Goal: Task Accomplishment & Management: Complete application form

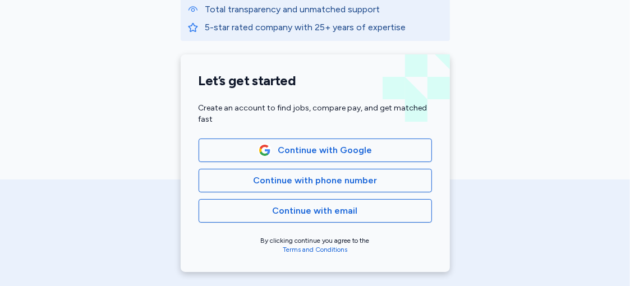
scroll to position [258, 0]
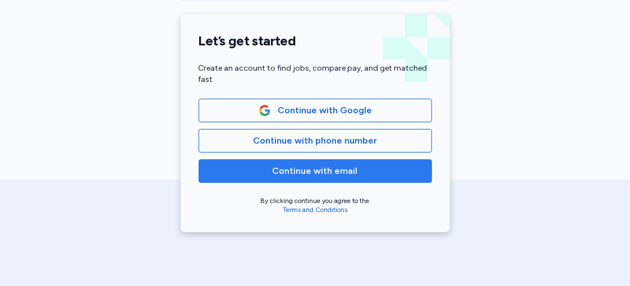
click at [337, 177] on button "Continue with email" at bounding box center [315, 171] width 233 height 24
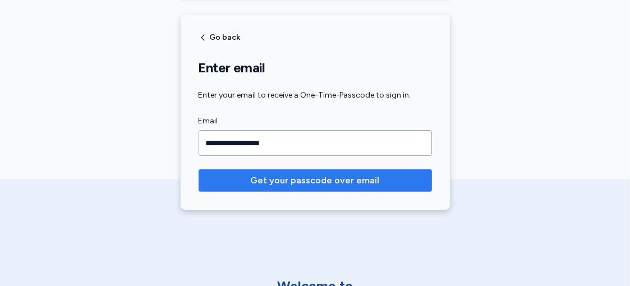
type input "**********"
click at [318, 176] on span "Get your passcode over email" at bounding box center [315, 180] width 129 height 13
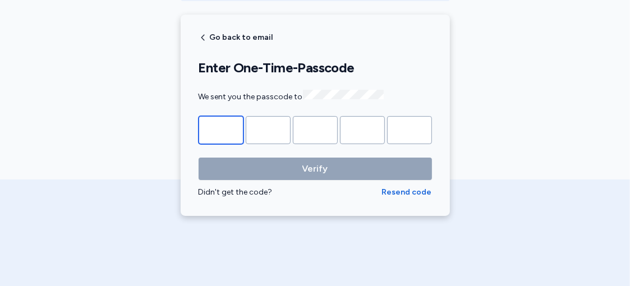
type input "*"
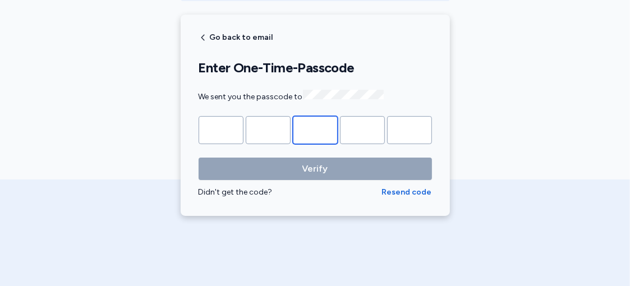
type input "*"
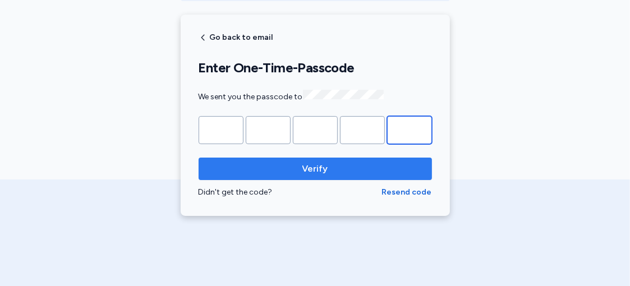
type input "*"
click at [344, 171] on span "Verify" at bounding box center [315, 168] width 215 height 13
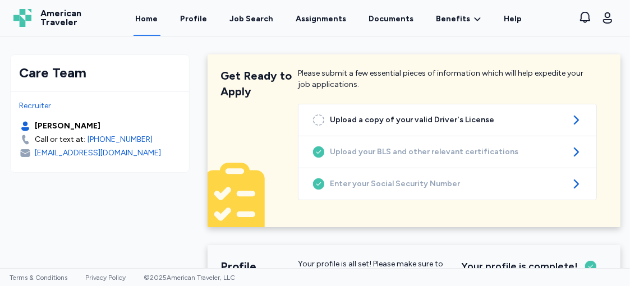
click at [146, 20] on link "Home" at bounding box center [147, 18] width 27 height 35
click at [150, 20] on link "Home" at bounding box center [147, 18] width 27 height 35
click at [28, 16] on img at bounding box center [22, 18] width 18 height 18
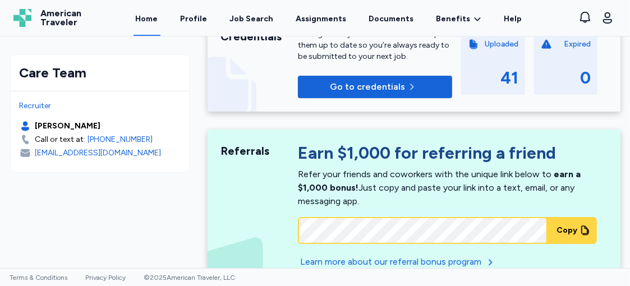
scroll to position [611, 0]
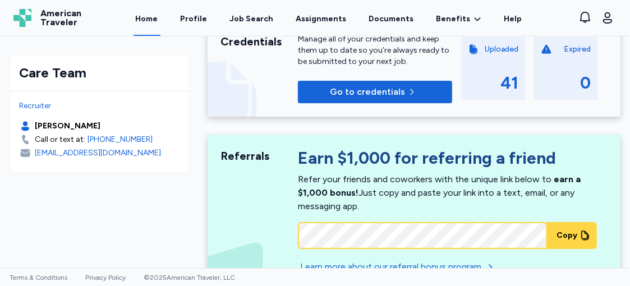
click at [22, 127] on icon at bounding box center [24, 127] width 7 height 10
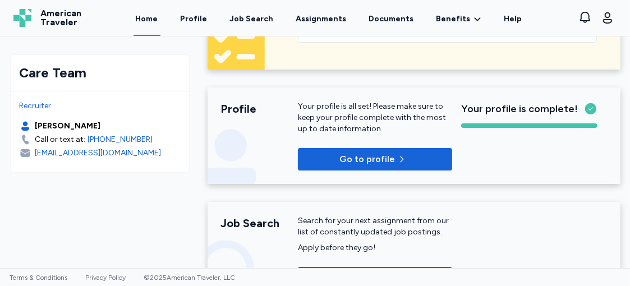
scroll to position [0, 0]
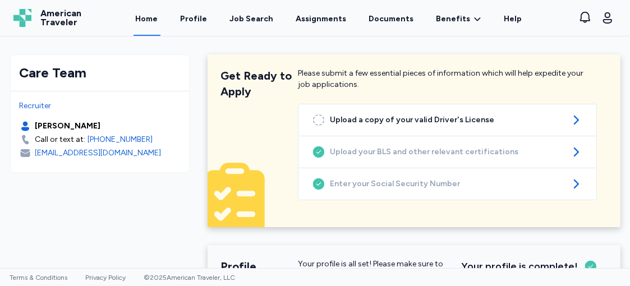
click at [26, 17] on img at bounding box center [22, 18] width 18 height 18
click at [63, 19] on span "American Traveler" at bounding box center [60, 18] width 41 height 18
click at [198, 17] on link "Profile" at bounding box center [193, 18] width 31 height 35
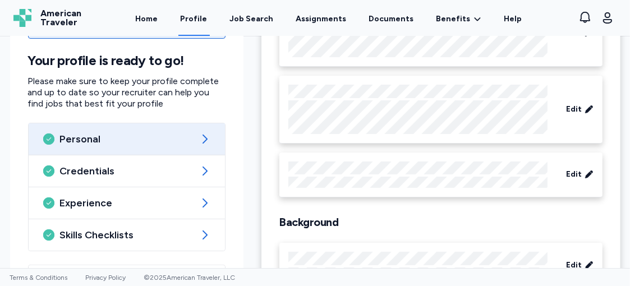
scroll to position [201, 0]
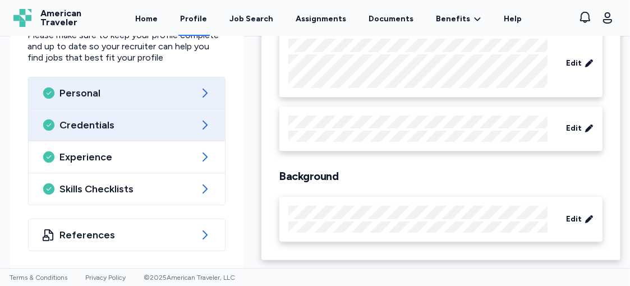
click at [205, 127] on icon at bounding box center [204, 124] width 13 height 13
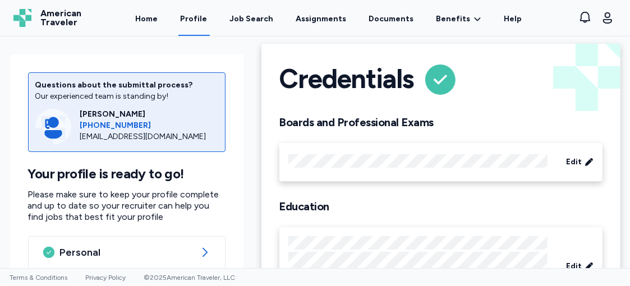
scroll to position [10, 0]
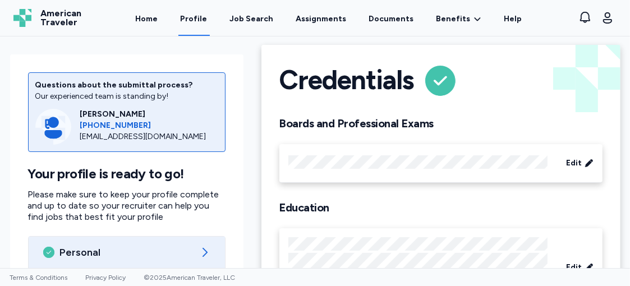
click at [202, 249] on icon at bounding box center [204, 252] width 13 height 13
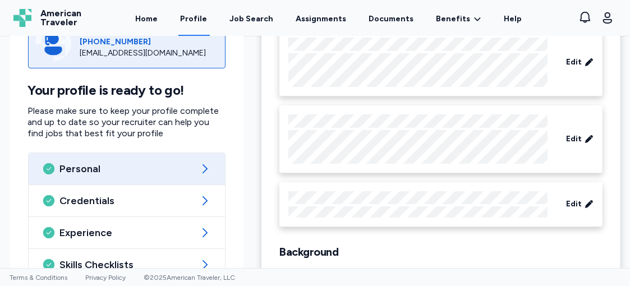
scroll to position [201, 0]
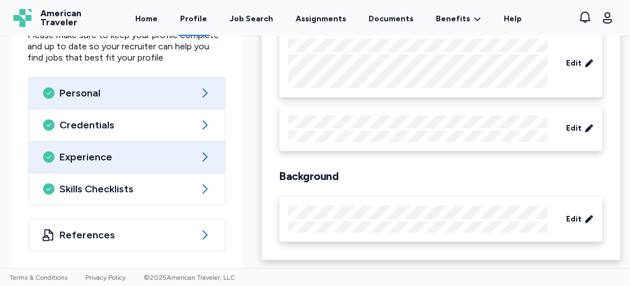
click at [203, 159] on icon at bounding box center [205, 157] width 5 height 9
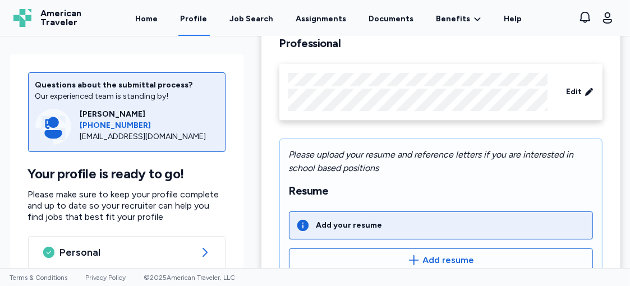
scroll to position [162, 0]
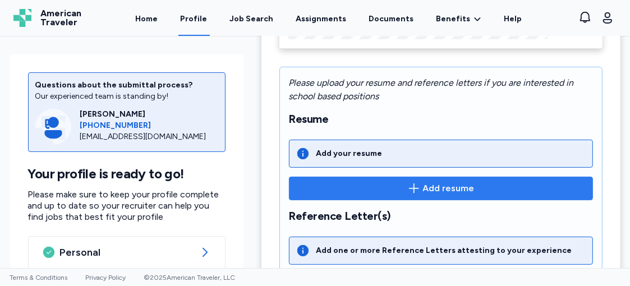
click at [423, 194] on span "Add resume" at bounding box center [449, 188] width 52 height 13
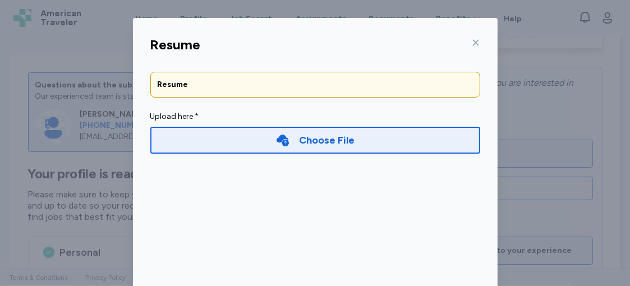
click at [350, 143] on div "Choose File" at bounding box center [315, 140] width 330 height 27
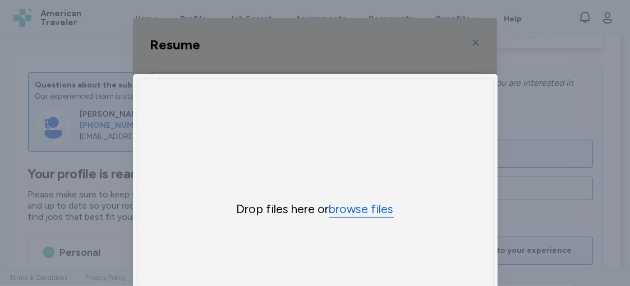
click at [347, 209] on button "browse files" at bounding box center [361, 209] width 65 height 16
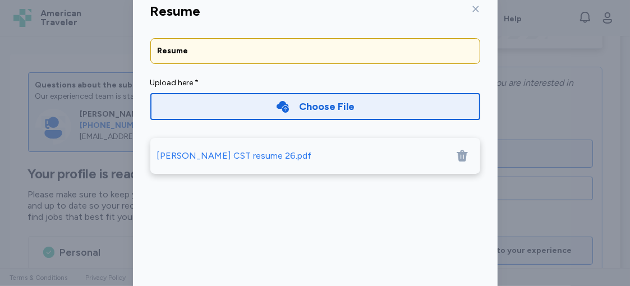
scroll to position [34, 0]
click at [293, 157] on div "[PERSON_NAME] CST resume 26.pdf" at bounding box center [303, 155] width 292 height 13
click at [366, 99] on div "Choose File" at bounding box center [315, 106] width 330 height 27
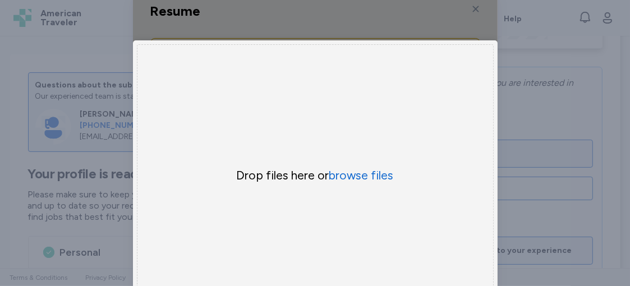
click at [393, 125] on div "Drop files here or browse files" at bounding box center [315, 180] width 357 height 273
click at [470, 9] on div "Uppy Dashboard Window (Press escape to close)" at bounding box center [315, 180] width 365 height 393
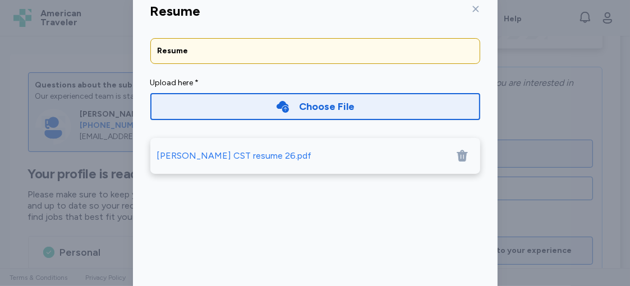
scroll to position [143, 0]
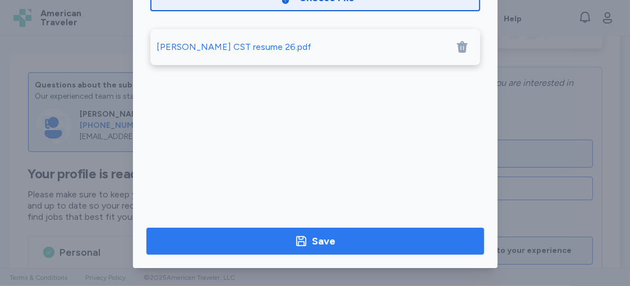
click at [315, 241] on div "Save" at bounding box center [324, 241] width 24 height 16
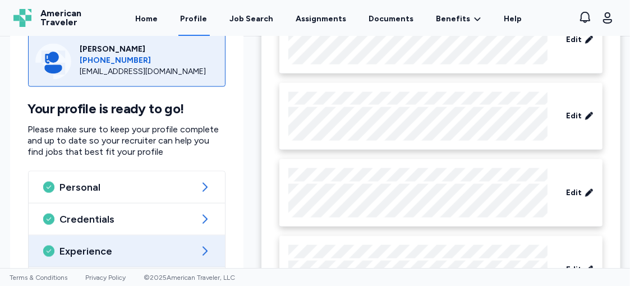
scroll to position [1198, 0]
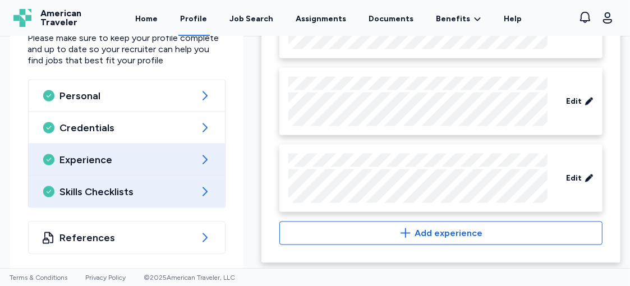
click at [201, 185] on icon at bounding box center [204, 191] width 13 height 13
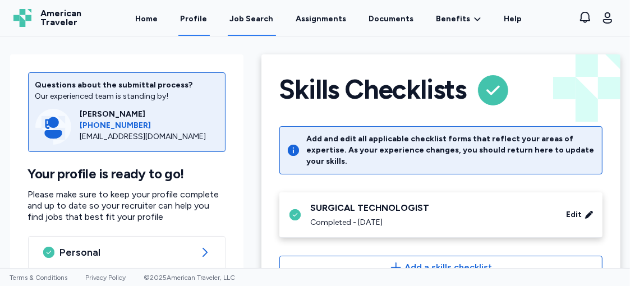
click at [252, 19] on div "Job Search" at bounding box center [252, 18] width 44 height 11
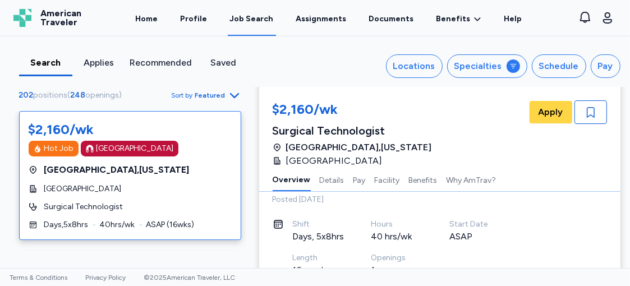
scroll to position [35, 0]
click at [549, 64] on div "Schedule" at bounding box center [559, 65] width 40 height 13
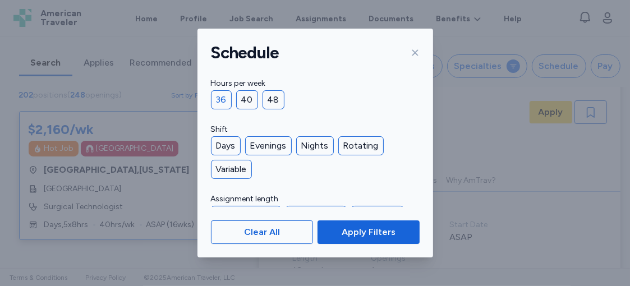
click at [217, 101] on div "36" at bounding box center [221, 99] width 21 height 19
click at [224, 149] on div "Days" at bounding box center [226, 145] width 30 height 19
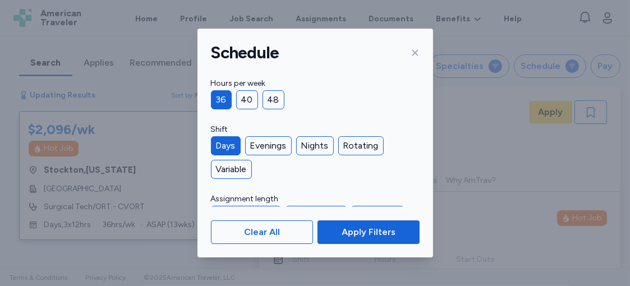
scroll to position [15, 0]
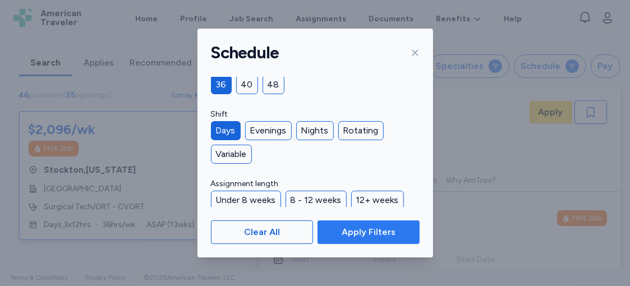
click at [349, 239] on button "Apply Filters" at bounding box center [369, 232] width 102 height 24
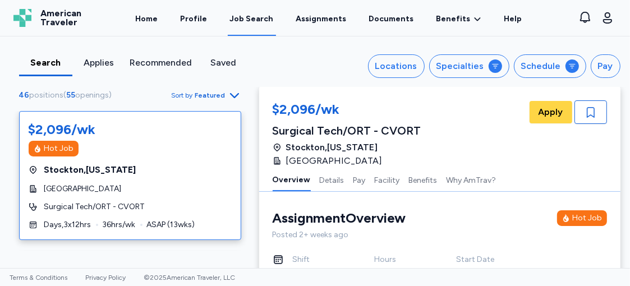
scroll to position [94, 0]
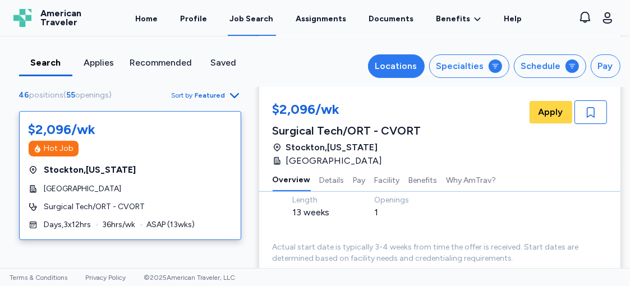
click at [398, 63] on div "Locations" at bounding box center [396, 65] width 42 height 13
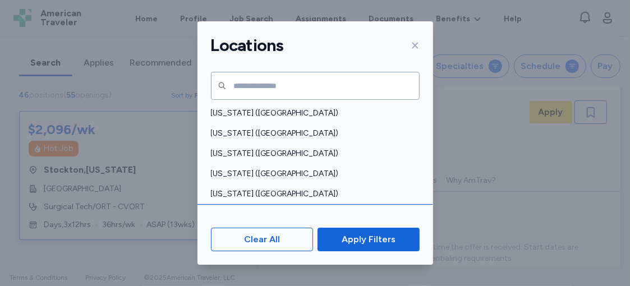
scroll to position [262, 0]
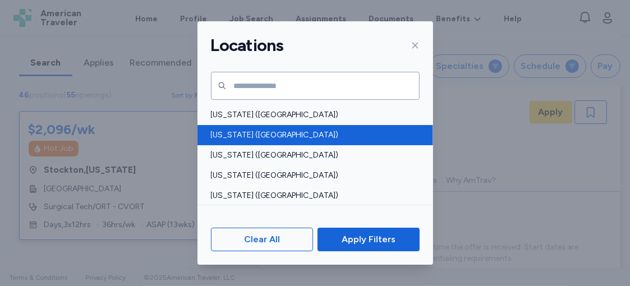
click at [263, 133] on span "[US_STATE] ([GEOGRAPHIC_DATA])" at bounding box center [312, 135] width 202 height 11
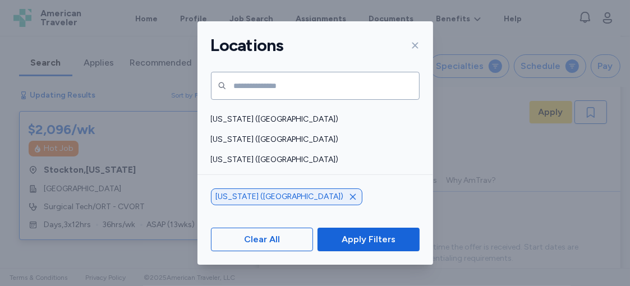
scroll to position [341, 0]
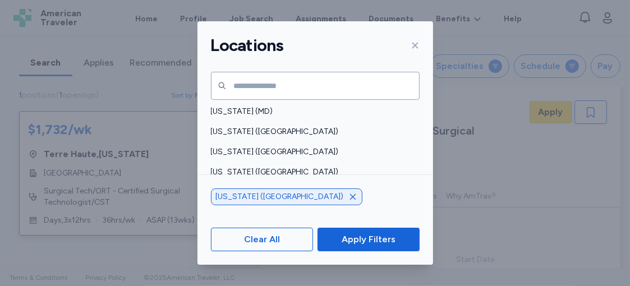
scroll to position [407, 0]
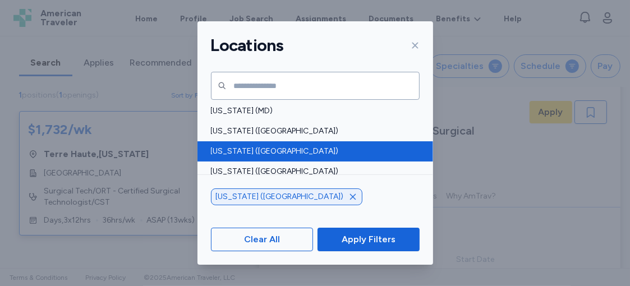
click at [261, 148] on span "[US_STATE] ([GEOGRAPHIC_DATA])" at bounding box center [312, 151] width 202 height 11
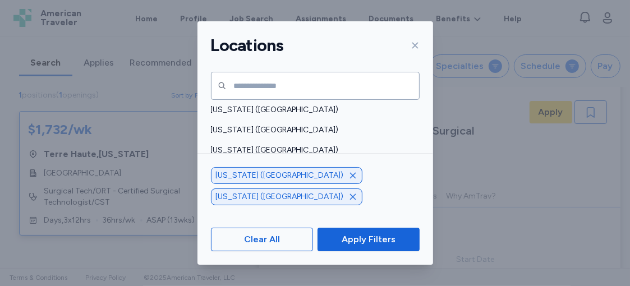
scroll to position [687, 0]
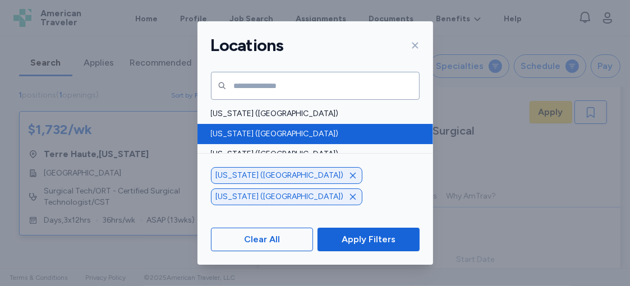
click at [256, 138] on span "[US_STATE] ([GEOGRAPHIC_DATA])" at bounding box center [312, 133] width 202 height 11
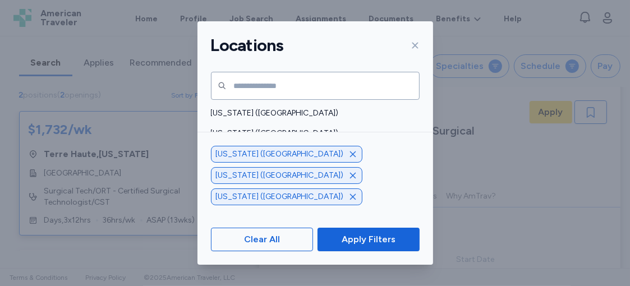
scroll to position [255, 0]
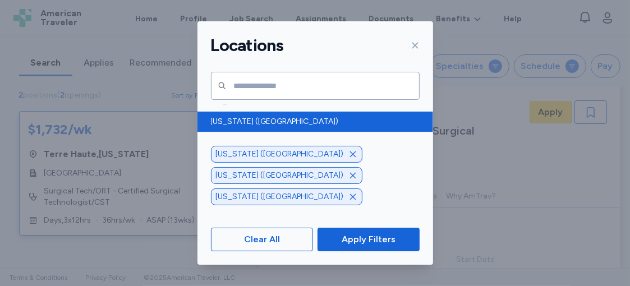
click at [249, 120] on span "[US_STATE] ([GEOGRAPHIC_DATA])" at bounding box center [312, 121] width 202 height 11
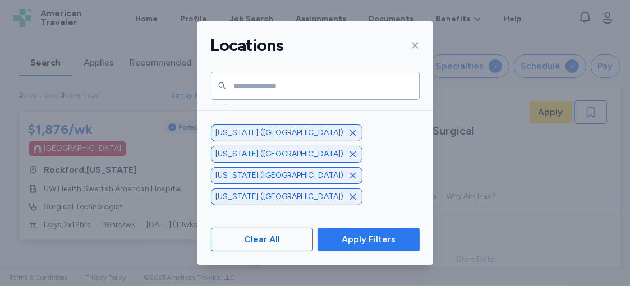
click at [341, 238] on span "Apply Filters" at bounding box center [369, 239] width 84 height 13
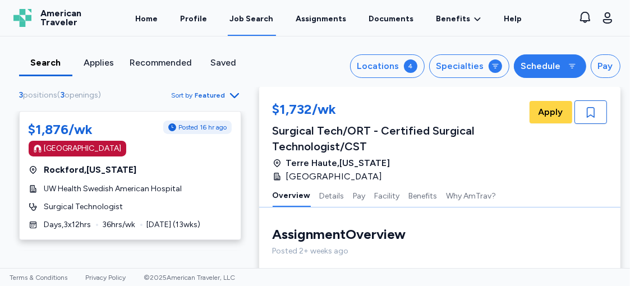
click at [541, 65] on div "Schedule" at bounding box center [541, 65] width 40 height 13
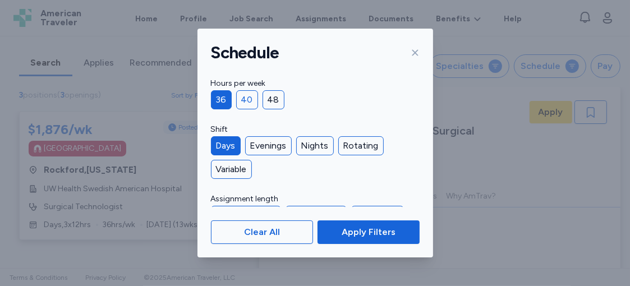
click at [249, 97] on div "40" at bounding box center [247, 99] width 22 height 19
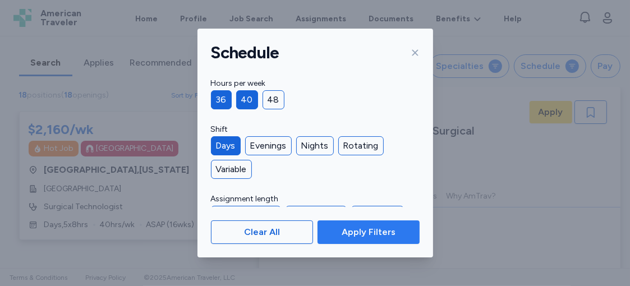
click at [374, 233] on span "Apply Filters" at bounding box center [369, 232] width 54 height 13
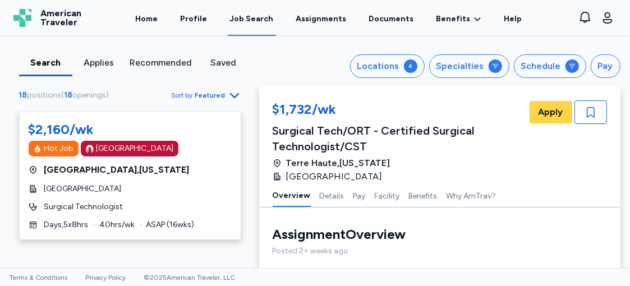
click at [148, 63] on div "Recommended" at bounding box center [161, 62] width 62 height 13
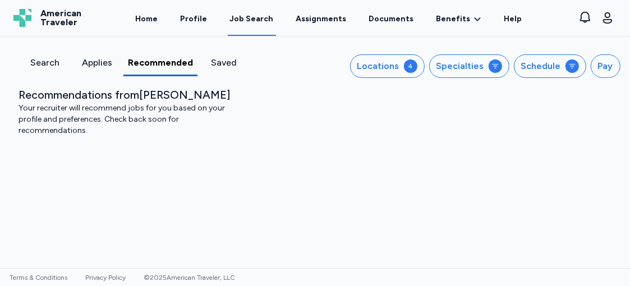
click at [42, 63] on div "Search" at bounding box center [45, 62] width 43 height 13
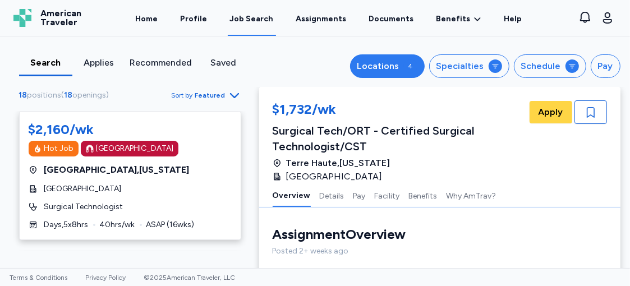
click at [378, 67] on div "Locations" at bounding box center [378, 65] width 42 height 13
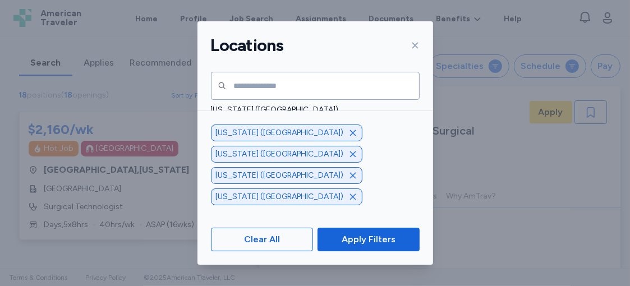
scroll to position [314, 0]
click at [236, 144] on span "[US_STATE] ([GEOGRAPHIC_DATA])" at bounding box center [312, 143] width 202 height 11
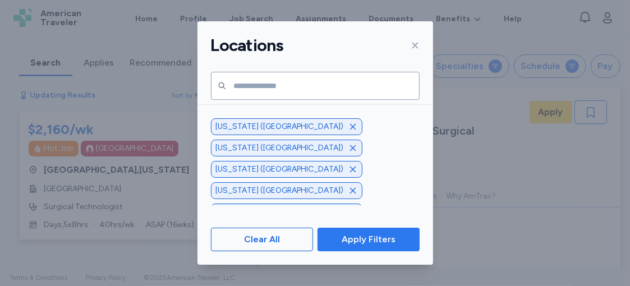
click at [357, 249] on button "Apply Filters" at bounding box center [369, 240] width 102 height 24
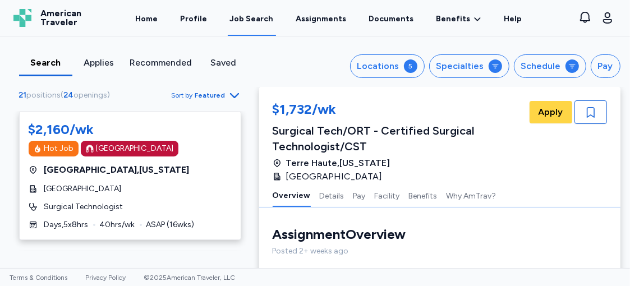
scroll to position [1, 0]
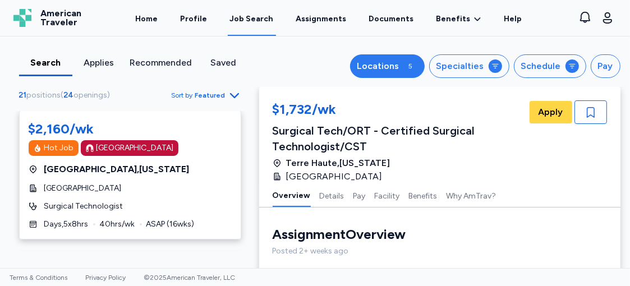
click at [400, 71] on button "Locations 5" at bounding box center [387, 66] width 75 height 24
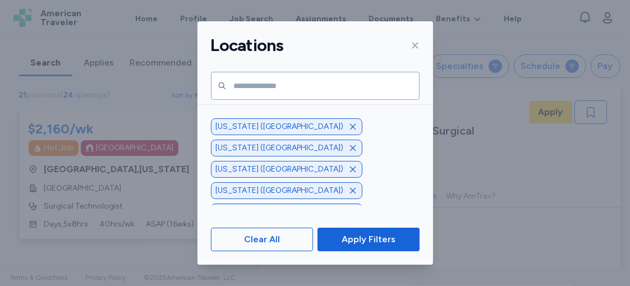
click at [350, 209] on icon "button" at bounding box center [353, 212] width 6 height 6
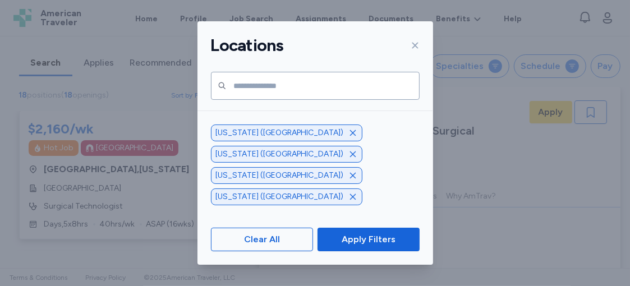
scroll to position [835, 0]
click at [359, 132] on span "[US_STATE] ([GEOGRAPHIC_DATA])" at bounding box center [312, 127] width 202 height 11
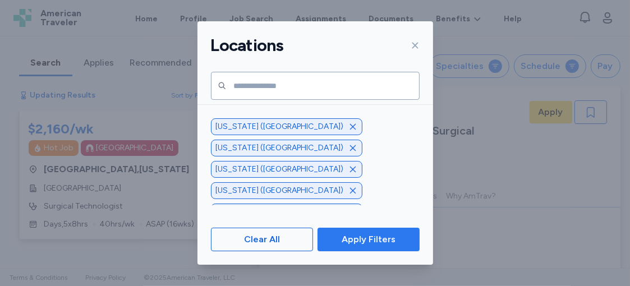
click at [357, 240] on span "Apply Filters" at bounding box center [369, 239] width 54 height 13
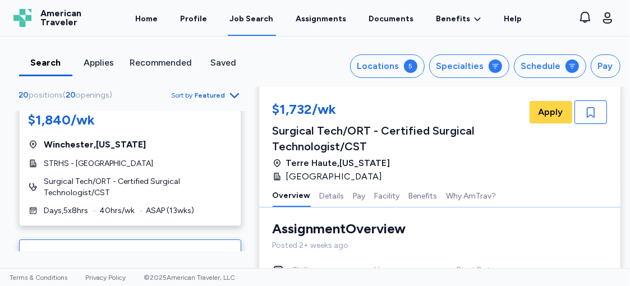
scroll to position [1429, 0]
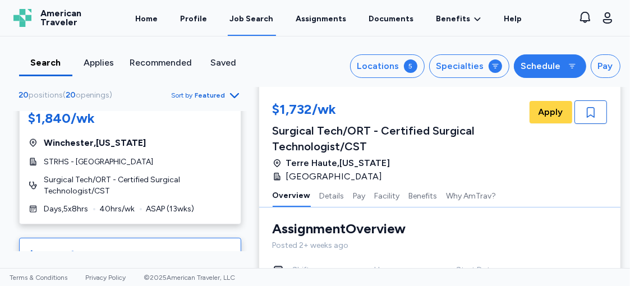
click at [535, 65] on div "Schedule" at bounding box center [541, 65] width 40 height 13
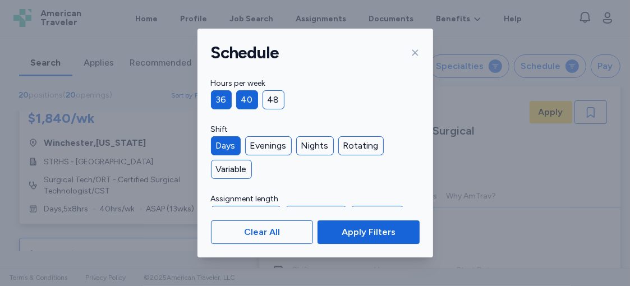
scroll to position [15, 0]
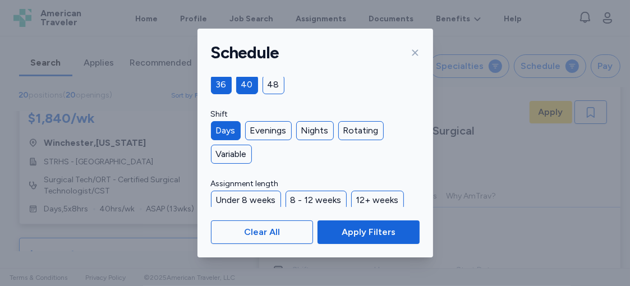
click at [413, 52] on icon at bounding box center [415, 52] width 9 height 9
